Goal: Information Seeking & Learning: Learn about a topic

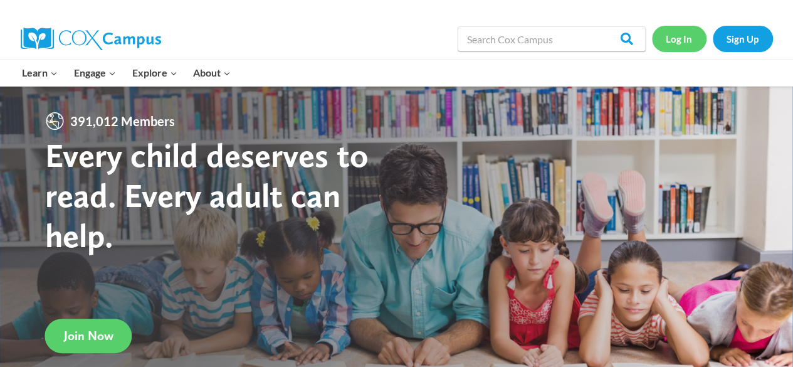
click at [672, 36] on link "Log In" at bounding box center [679, 39] width 55 height 26
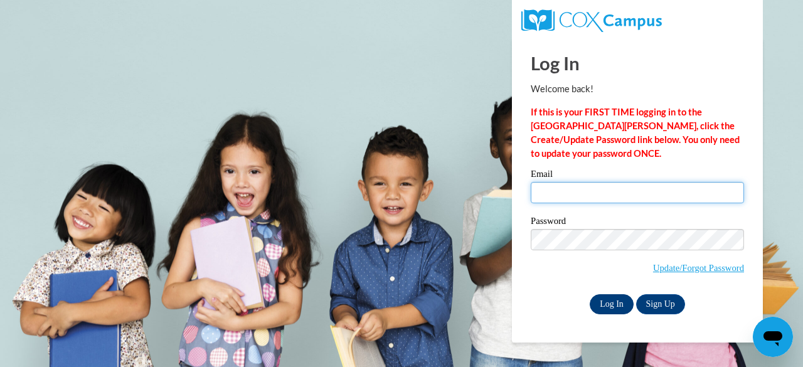
type input "abrowngorham@shelteringarmsforkids.com"
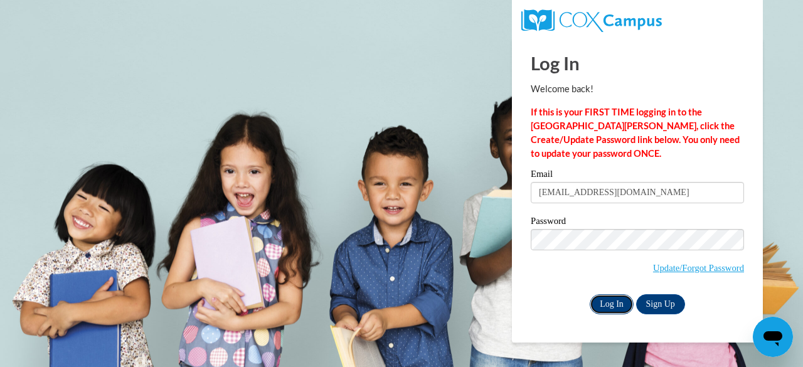
click at [619, 302] on input "Log In" at bounding box center [612, 304] width 44 height 20
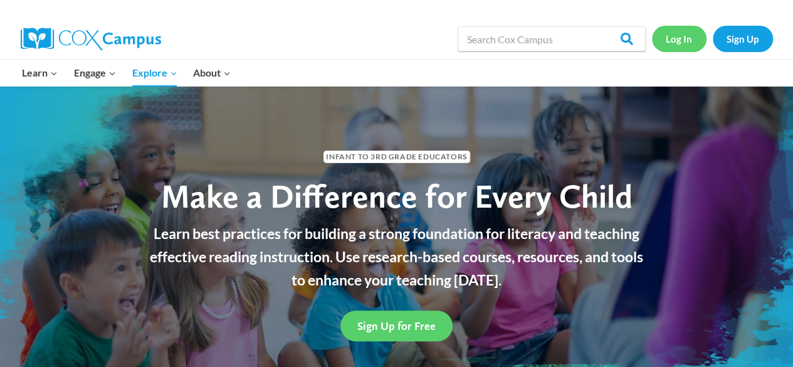
click at [684, 43] on link "Log In" at bounding box center [679, 39] width 55 height 26
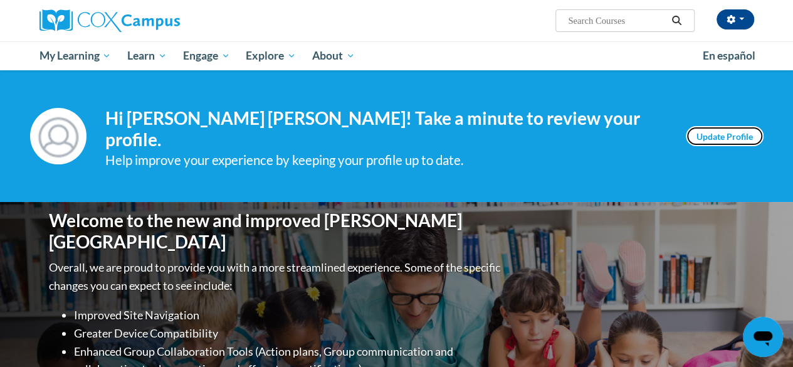
click at [724, 127] on link "Update Profile" at bounding box center [725, 136] width 78 height 20
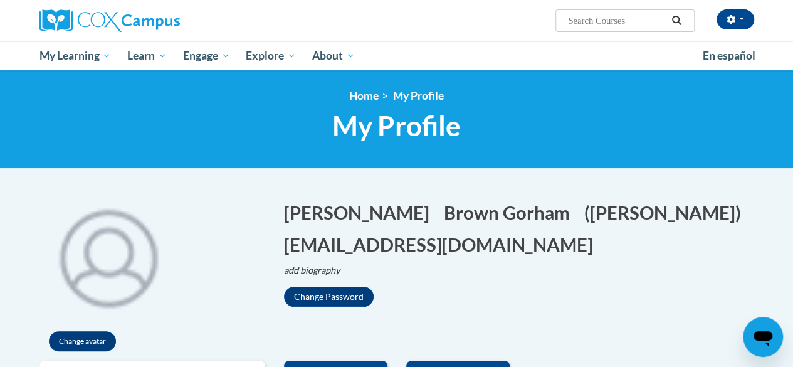
scroll to position [103, 0]
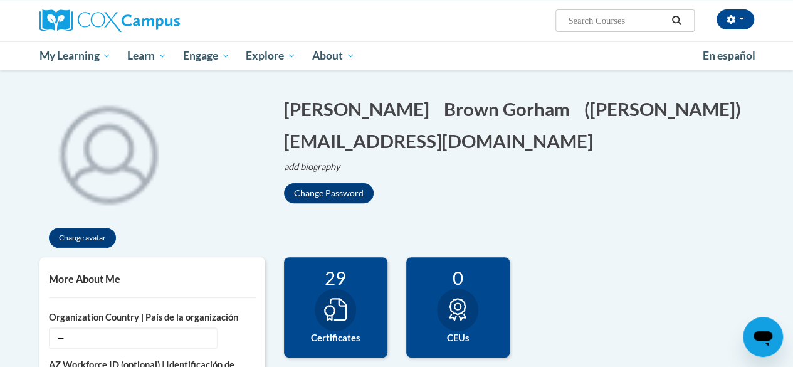
click at [586, 24] on input "Search..." at bounding box center [617, 20] width 100 height 15
type input "START"
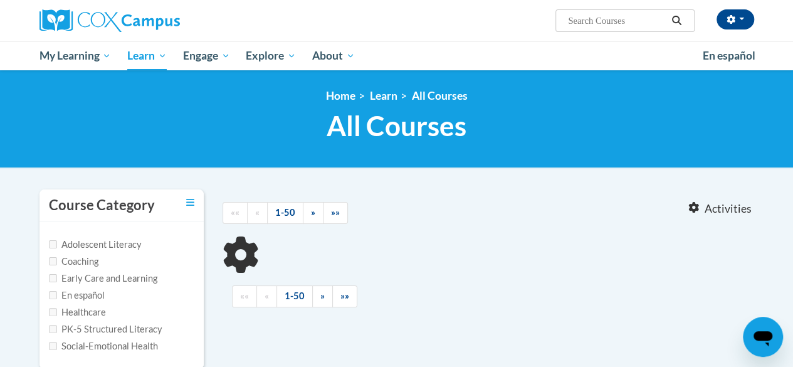
type input "START"
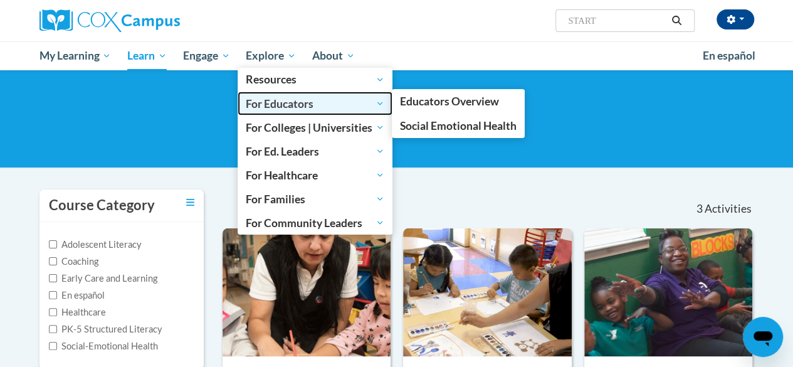
click at [267, 106] on span "For Educators" at bounding box center [315, 103] width 139 height 15
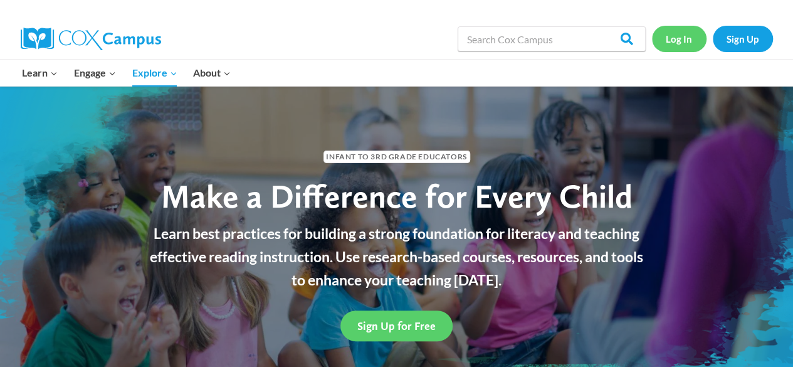
click at [676, 34] on link "Log In" at bounding box center [679, 39] width 55 height 26
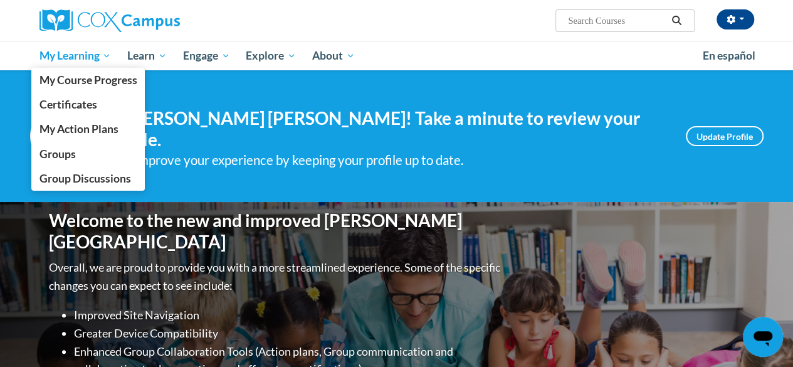
click at [102, 58] on span "My Learning" at bounding box center [75, 55] width 72 height 15
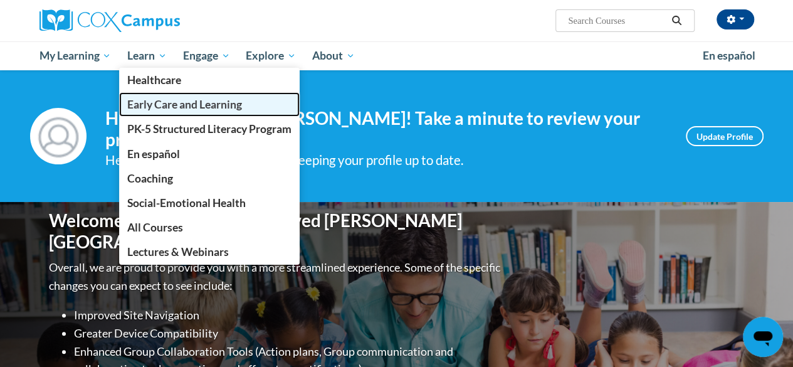
click at [177, 102] on span "Early Care and Learning" at bounding box center [184, 104] width 115 height 13
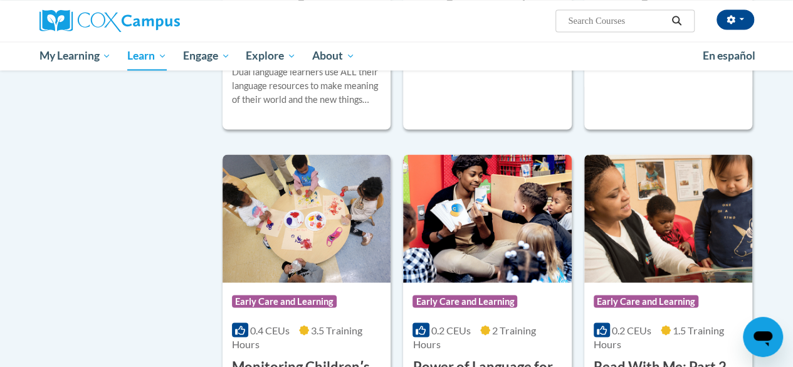
scroll to position [1000, 0]
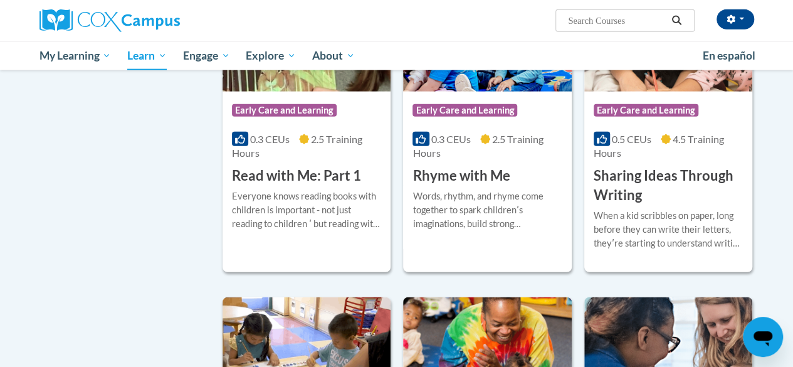
drag, startPoint x: 798, startPoint y: 40, endPoint x: 802, endPoint y: 211, distance: 171.3
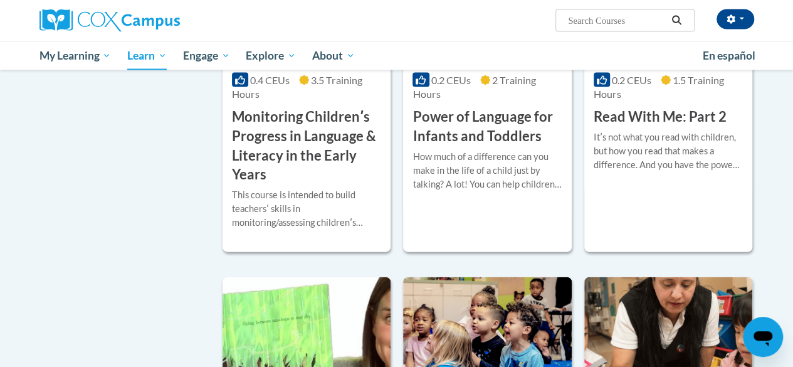
click at [592, 23] on input "Search..." at bounding box center [617, 20] width 100 height 15
type input "emergent writing"
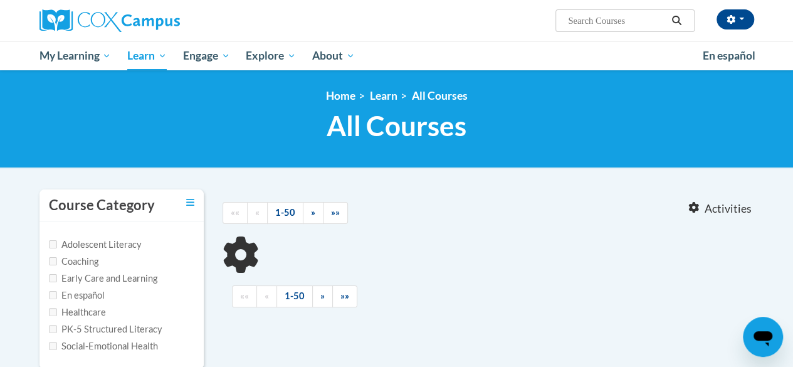
type input "emergent writing"
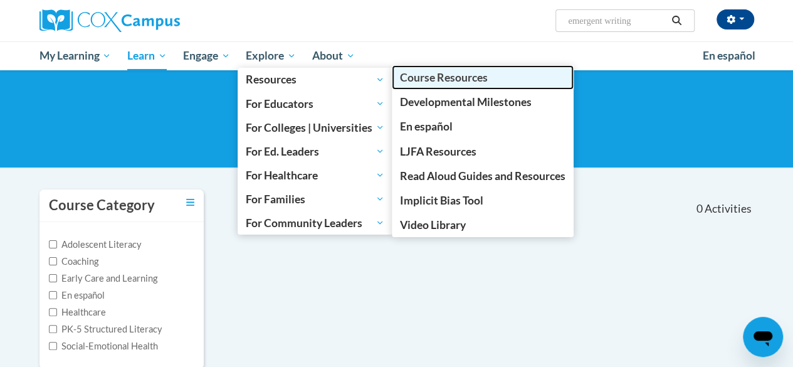
click at [427, 79] on span "Course Resources" at bounding box center [444, 77] width 88 height 13
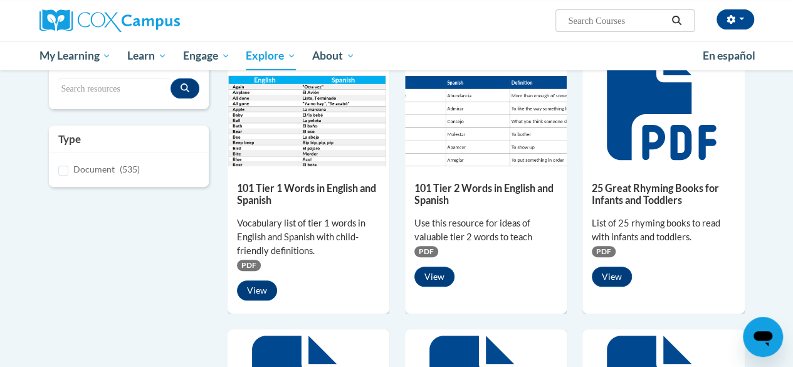
scroll to position [58, 0]
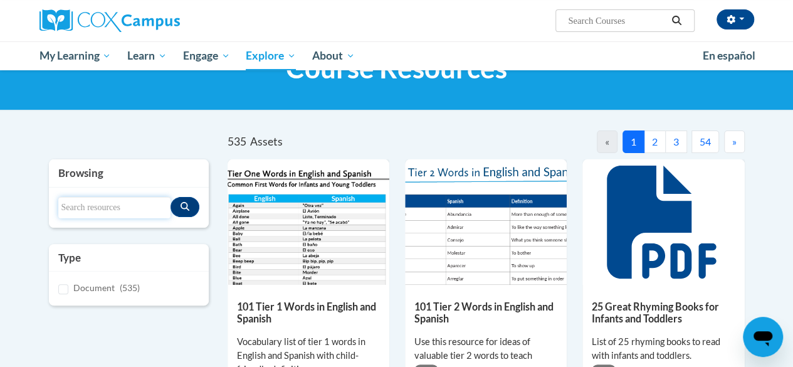
click at [124, 207] on input "Search resources" at bounding box center [114, 207] width 112 height 21
type input "emergent writing"
click at [188, 203] on icon "Search resources" at bounding box center [185, 206] width 9 height 9
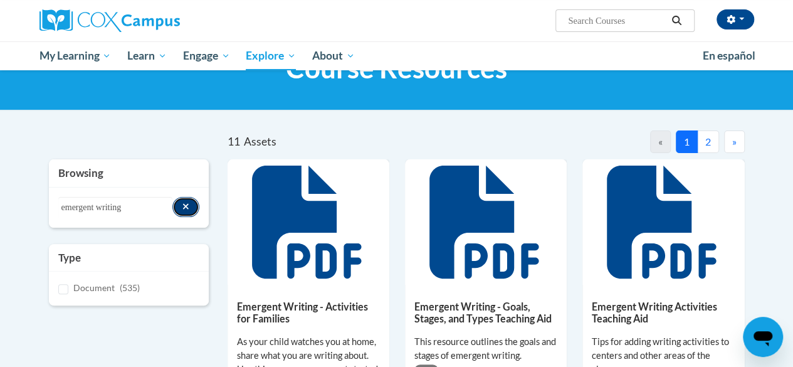
click at [184, 202] on icon "Search resources" at bounding box center [186, 206] width 7 height 9
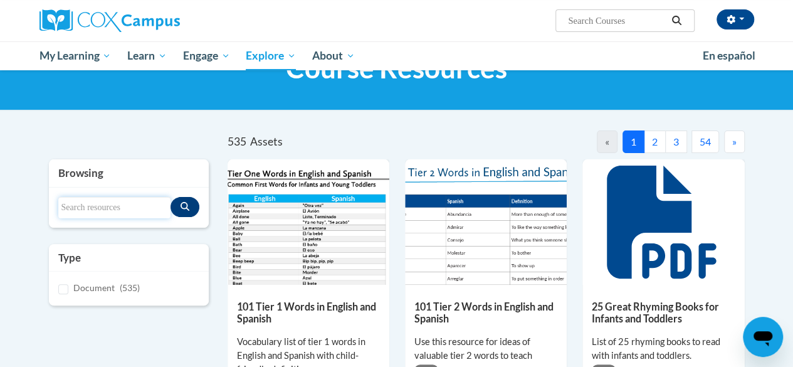
click at [141, 203] on input "Search resources" at bounding box center [114, 207] width 112 height 21
type input "START"
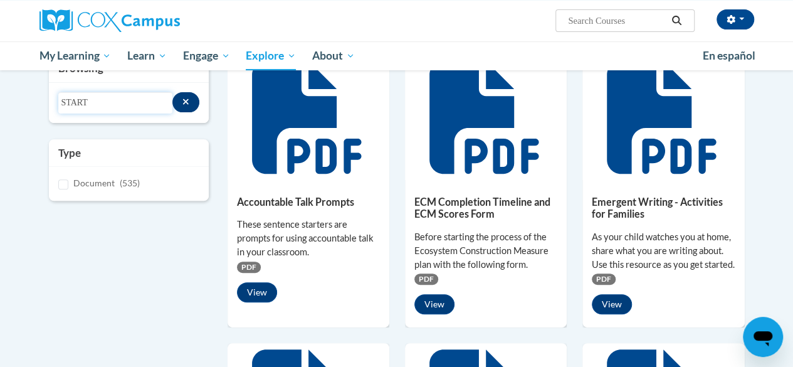
scroll to position [0, 0]
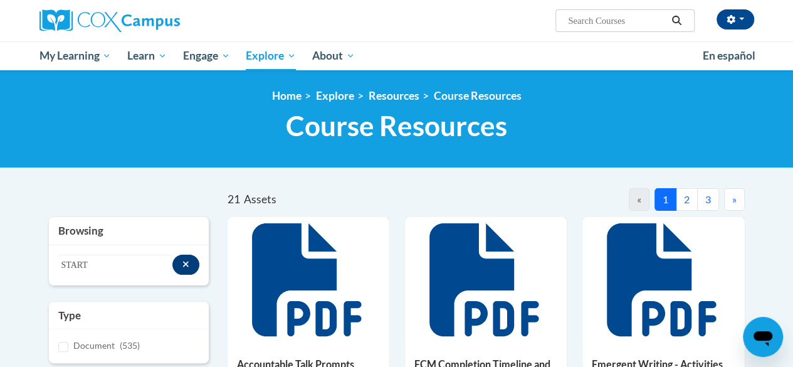
click at [689, 196] on button "2" at bounding box center [687, 199] width 22 height 23
click at [708, 203] on button "3" at bounding box center [709, 199] width 22 height 23
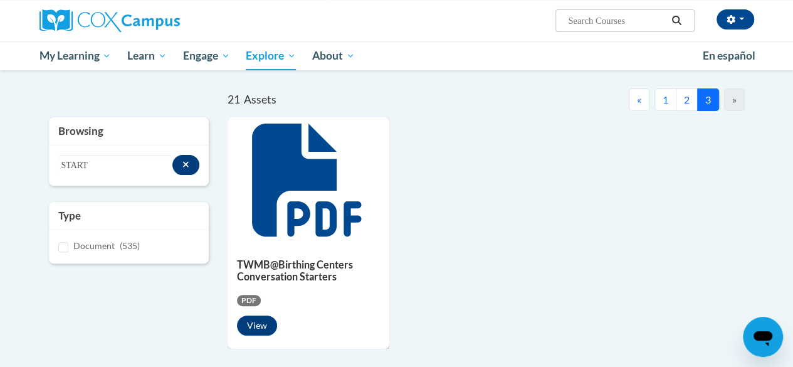
scroll to position [74, 0]
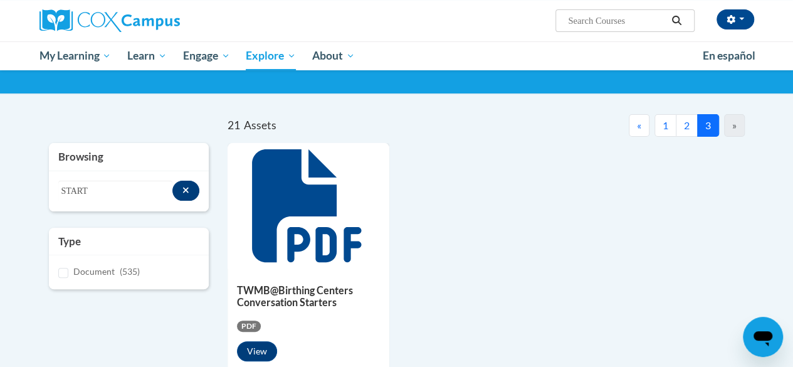
click at [686, 125] on button "2" at bounding box center [687, 125] width 22 height 23
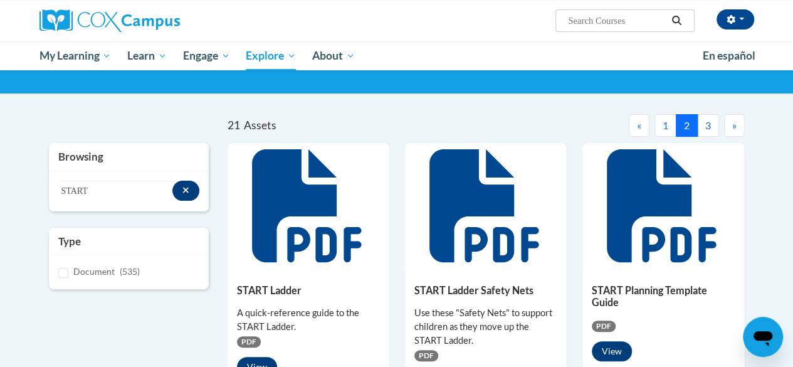
drag, startPoint x: 686, startPoint y: 125, endPoint x: 422, endPoint y: 204, distance: 275.6
click at [422, 204] on div at bounding box center [486, 205] width 162 height 125
click at [682, 121] on button "2" at bounding box center [687, 125] width 22 height 23
drag, startPoint x: 793, startPoint y: 130, endPoint x: 787, endPoint y: 189, distance: 59.3
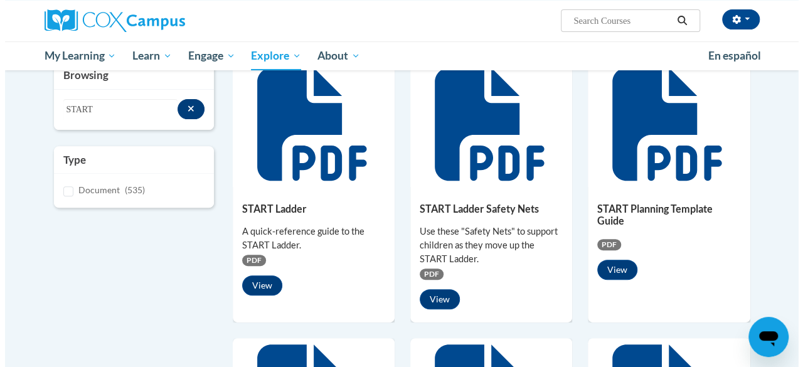
scroll to position [161, 0]
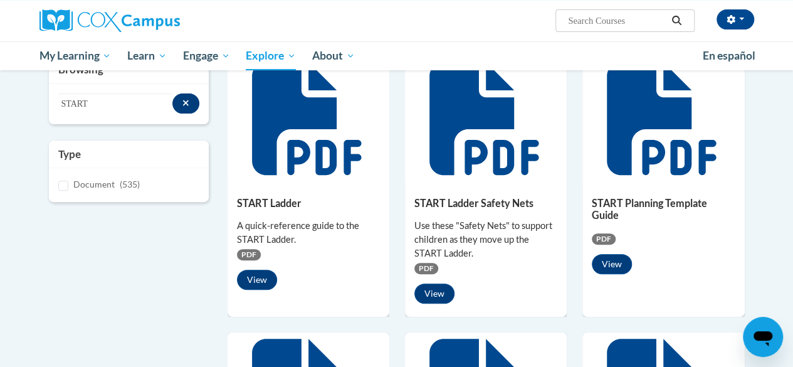
click at [475, 214] on div "START Ladder Safety Nets Use these "Safety Nets" to support children as they mo…" at bounding box center [486, 247] width 162 height 132
click at [437, 290] on button "View" at bounding box center [435, 294] width 40 height 20
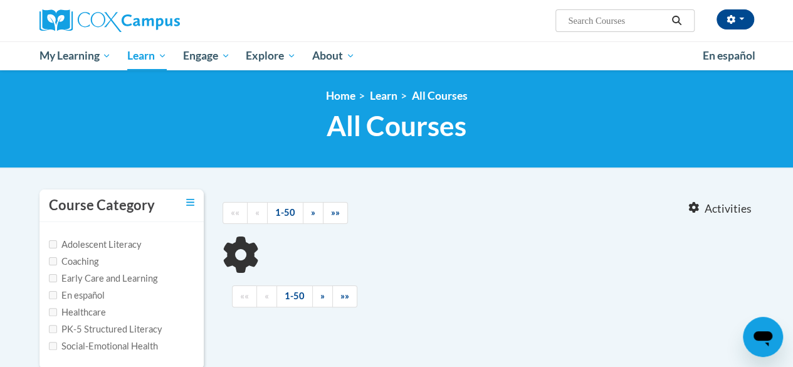
type input "emergent writing"
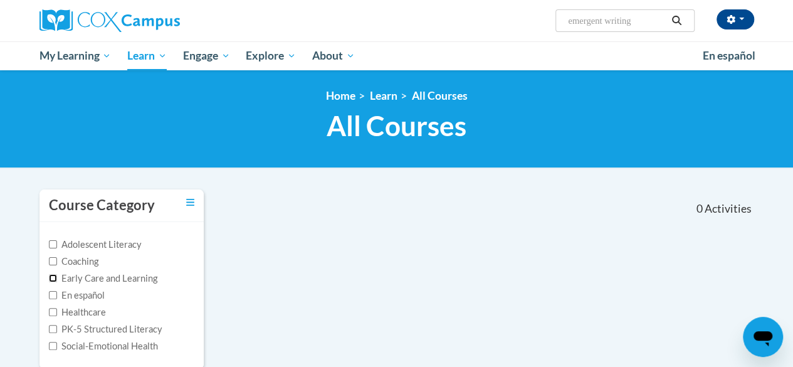
click at [53, 275] on input "Early Care and Learning" at bounding box center [53, 278] width 8 height 8
checkbox input "true"
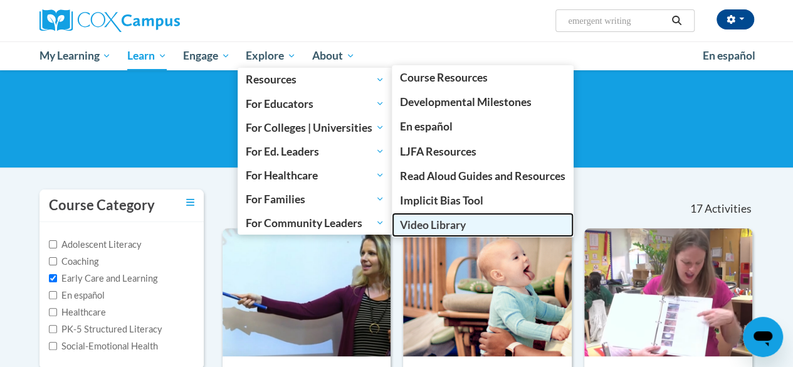
click at [432, 221] on span "Video Library" at bounding box center [433, 224] width 66 height 13
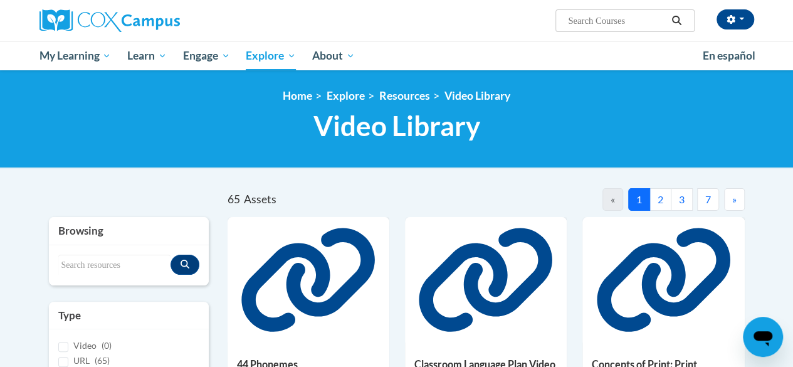
click at [665, 201] on button "2" at bounding box center [661, 199] width 22 height 23
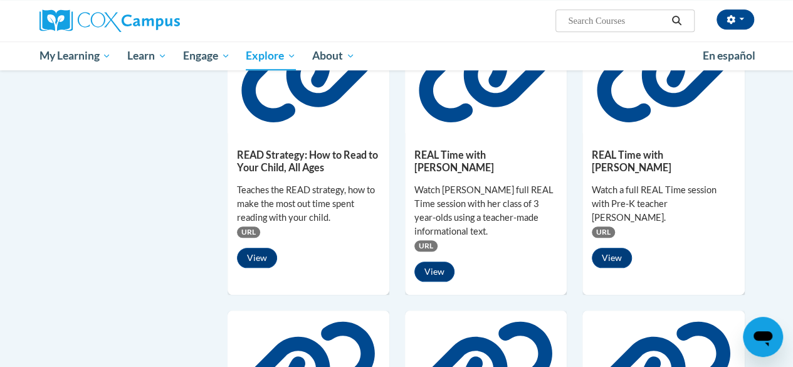
scroll to position [514, 0]
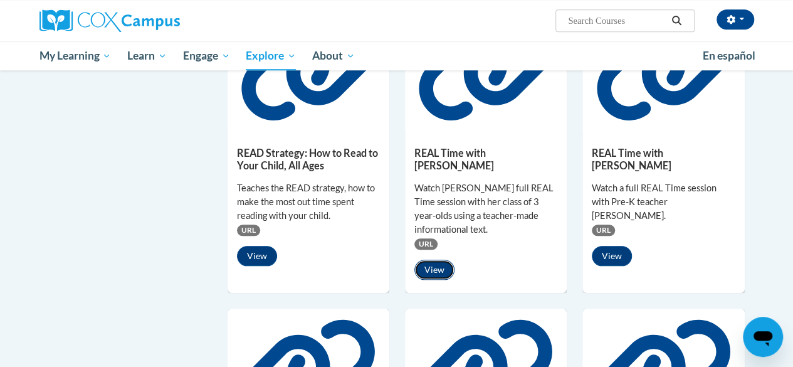
click at [439, 260] on button "View" at bounding box center [435, 270] width 40 height 20
